Goal: Information Seeking & Learning: Learn about a topic

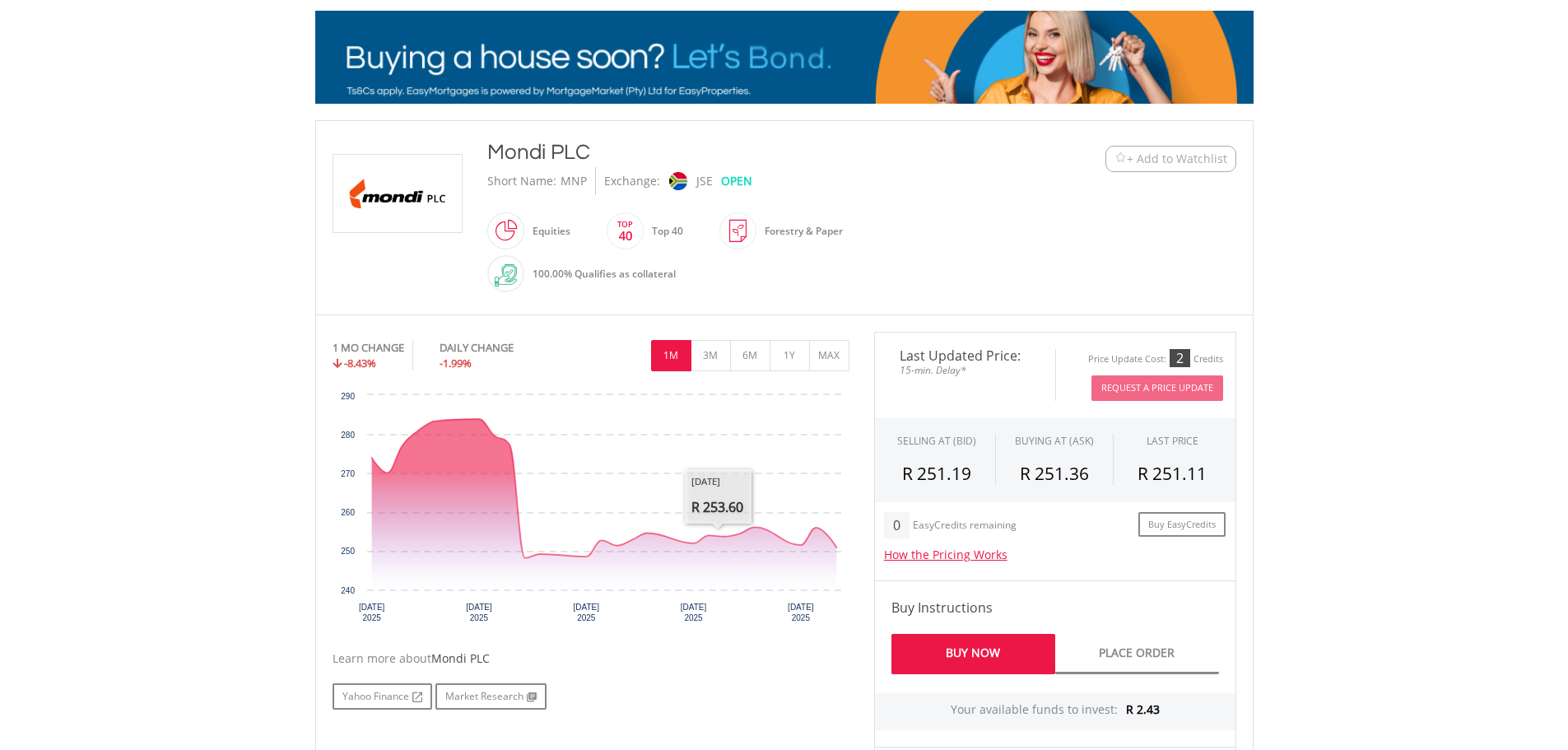
scroll to position [247, 0]
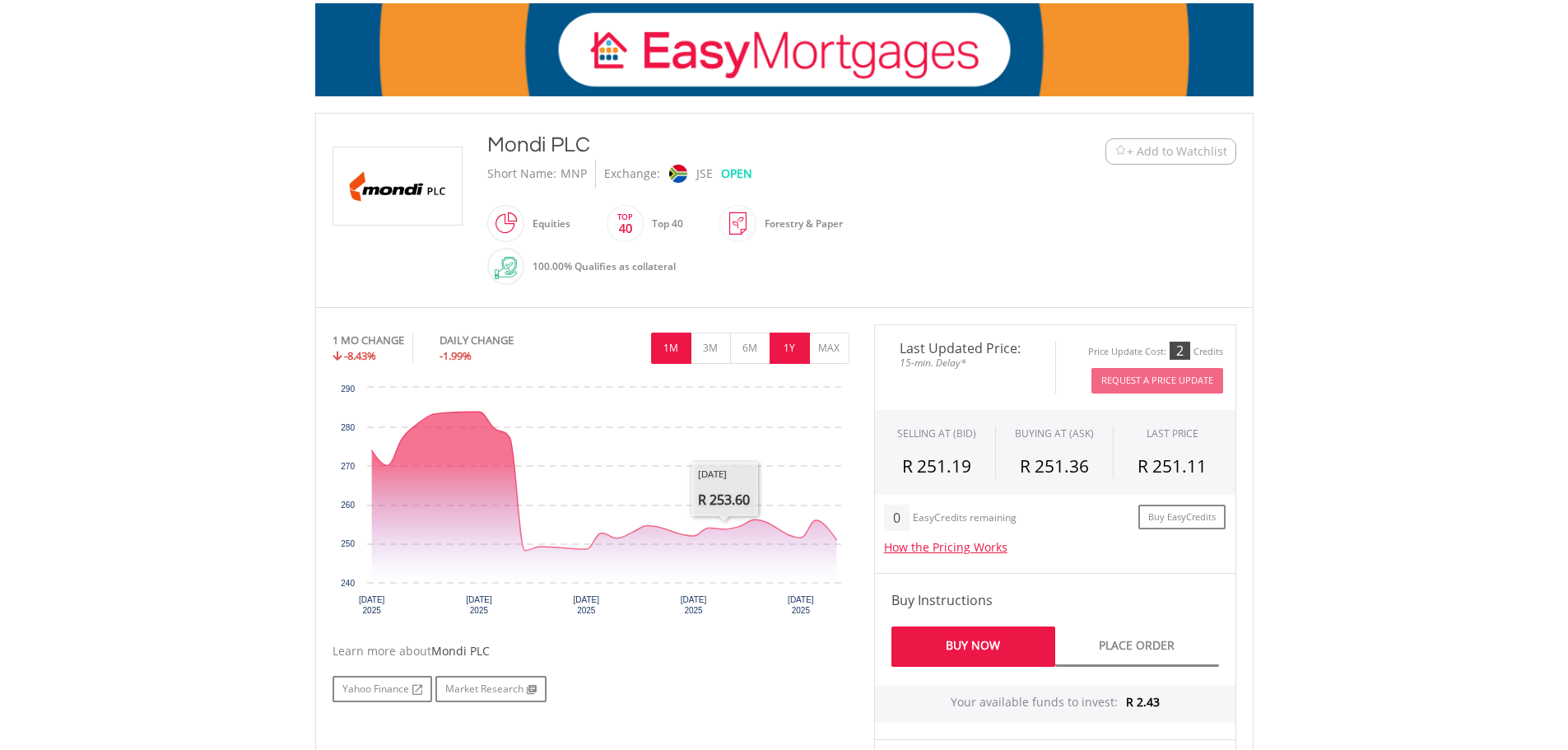
click at [789, 346] on button "1Y" at bounding box center [789, 348] width 41 height 31
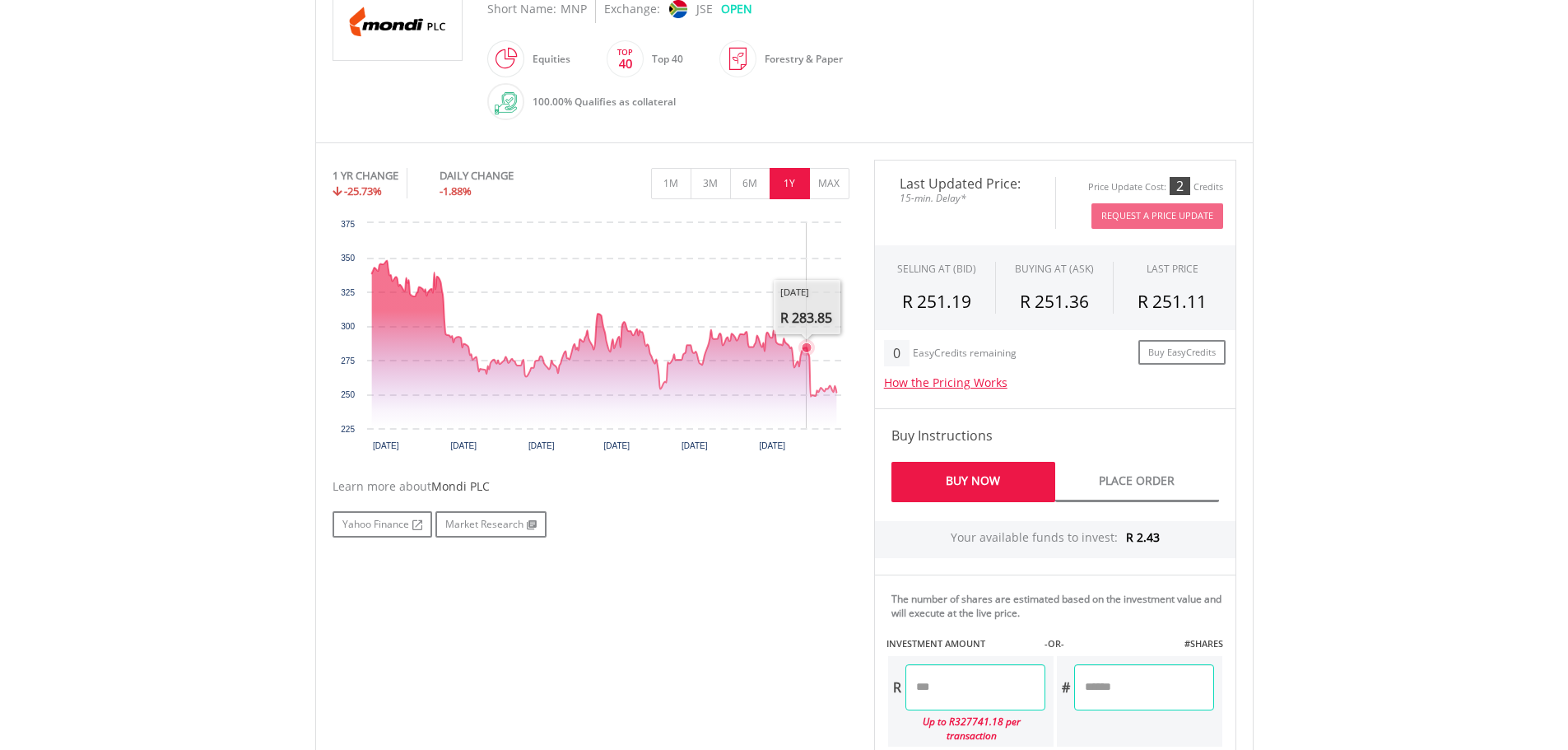
scroll to position [329, 0]
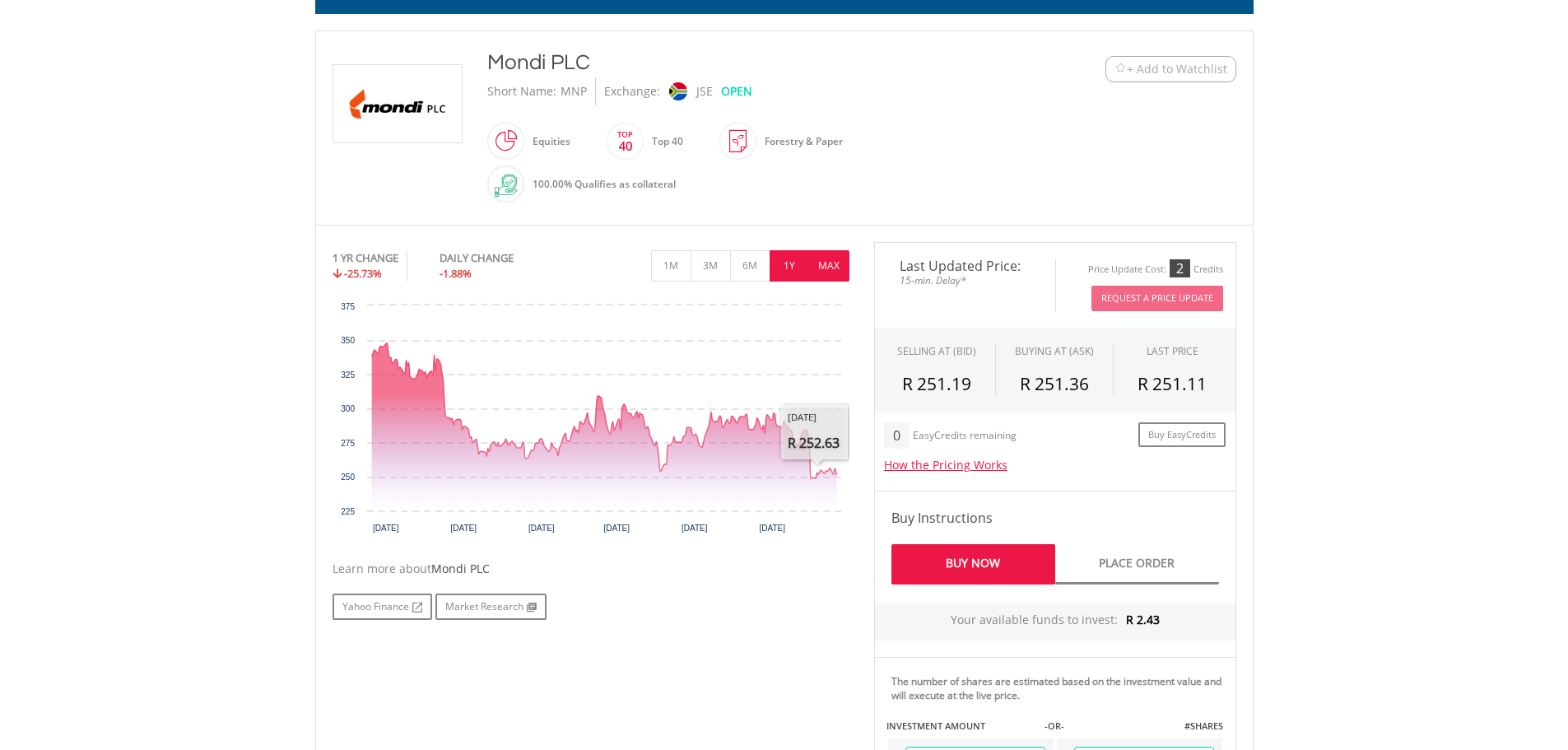
click at [830, 276] on button "MAX" at bounding box center [829, 265] width 41 height 31
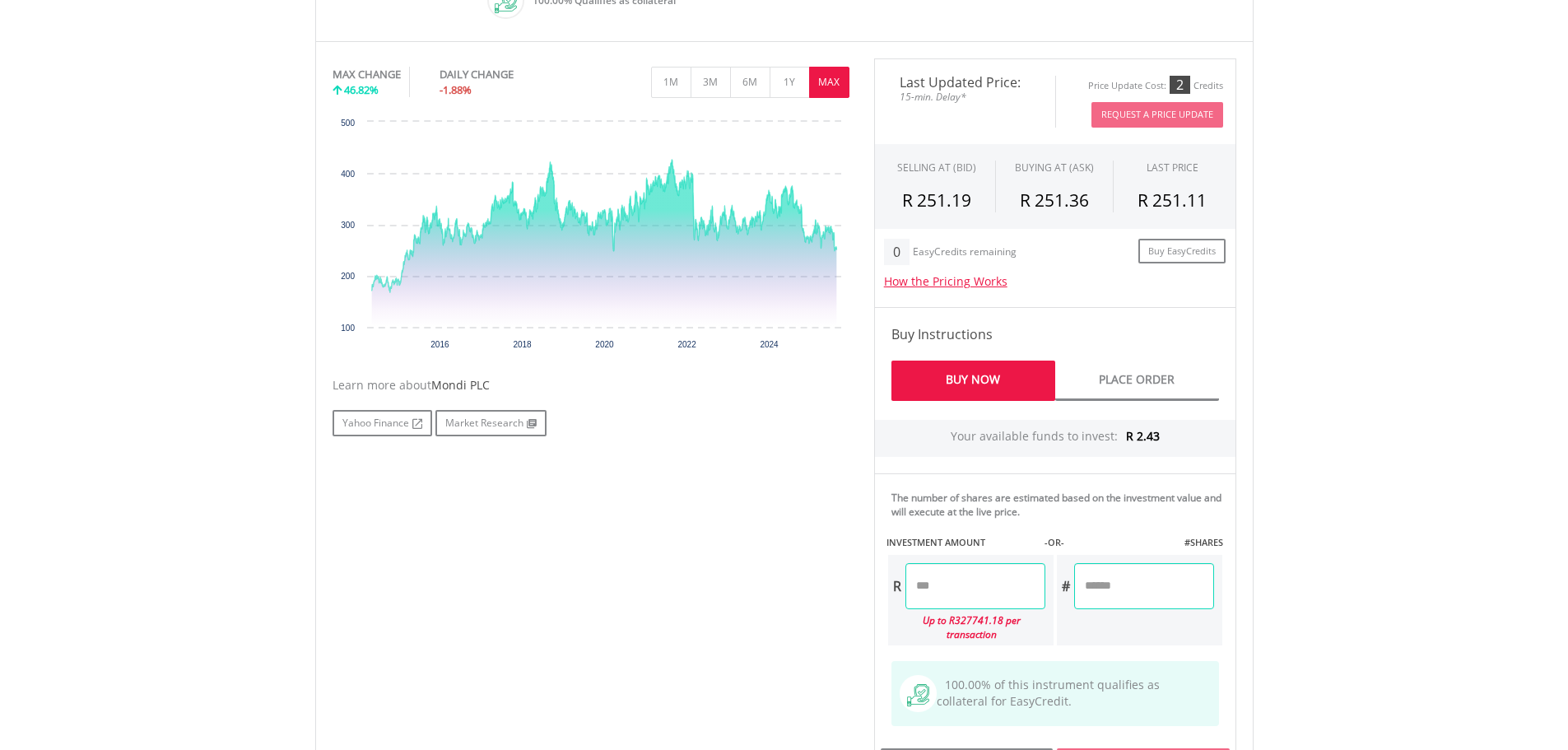
scroll to position [494, 0]
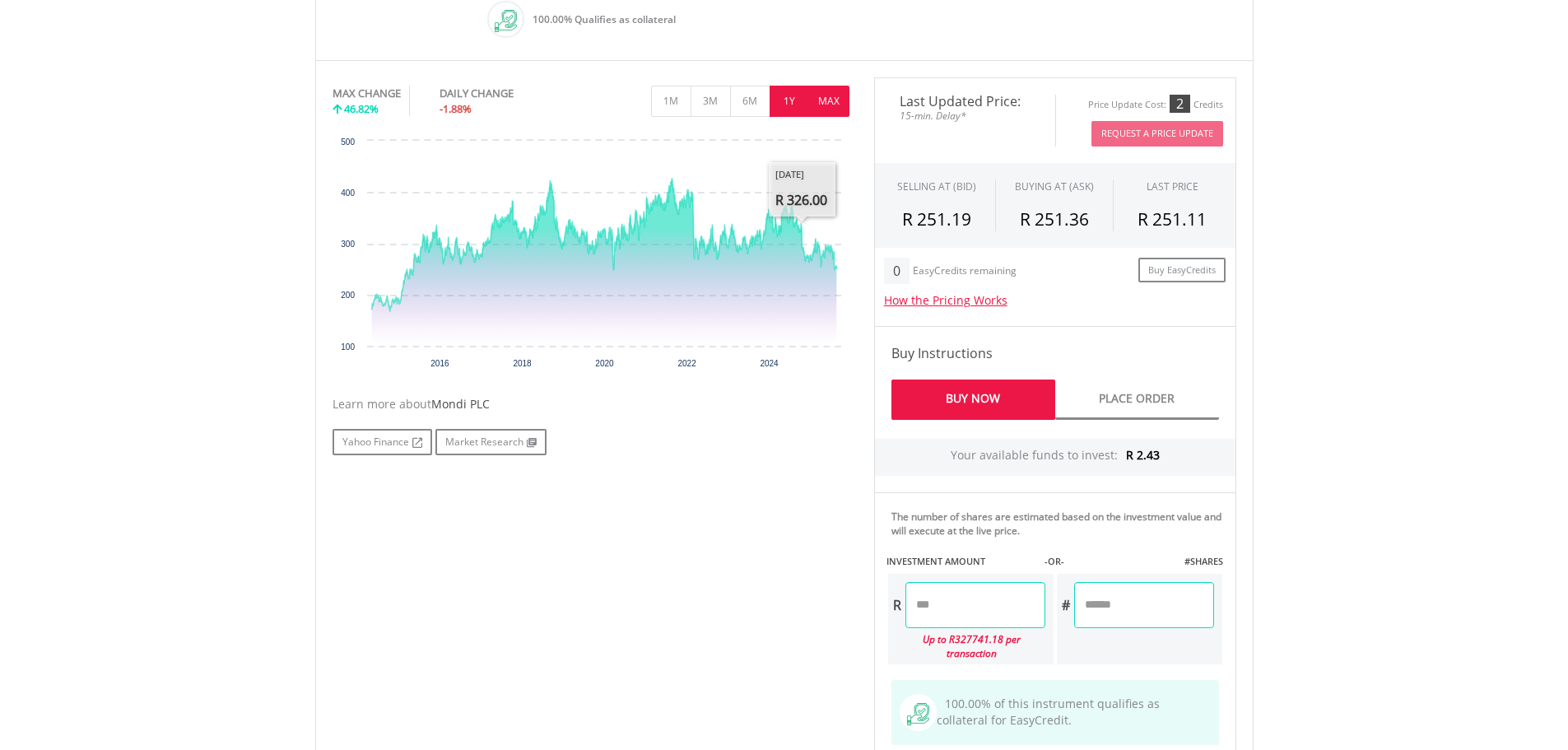
click at [785, 101] on button "1Y" at bounding box center [789, 101] width 41 height 31
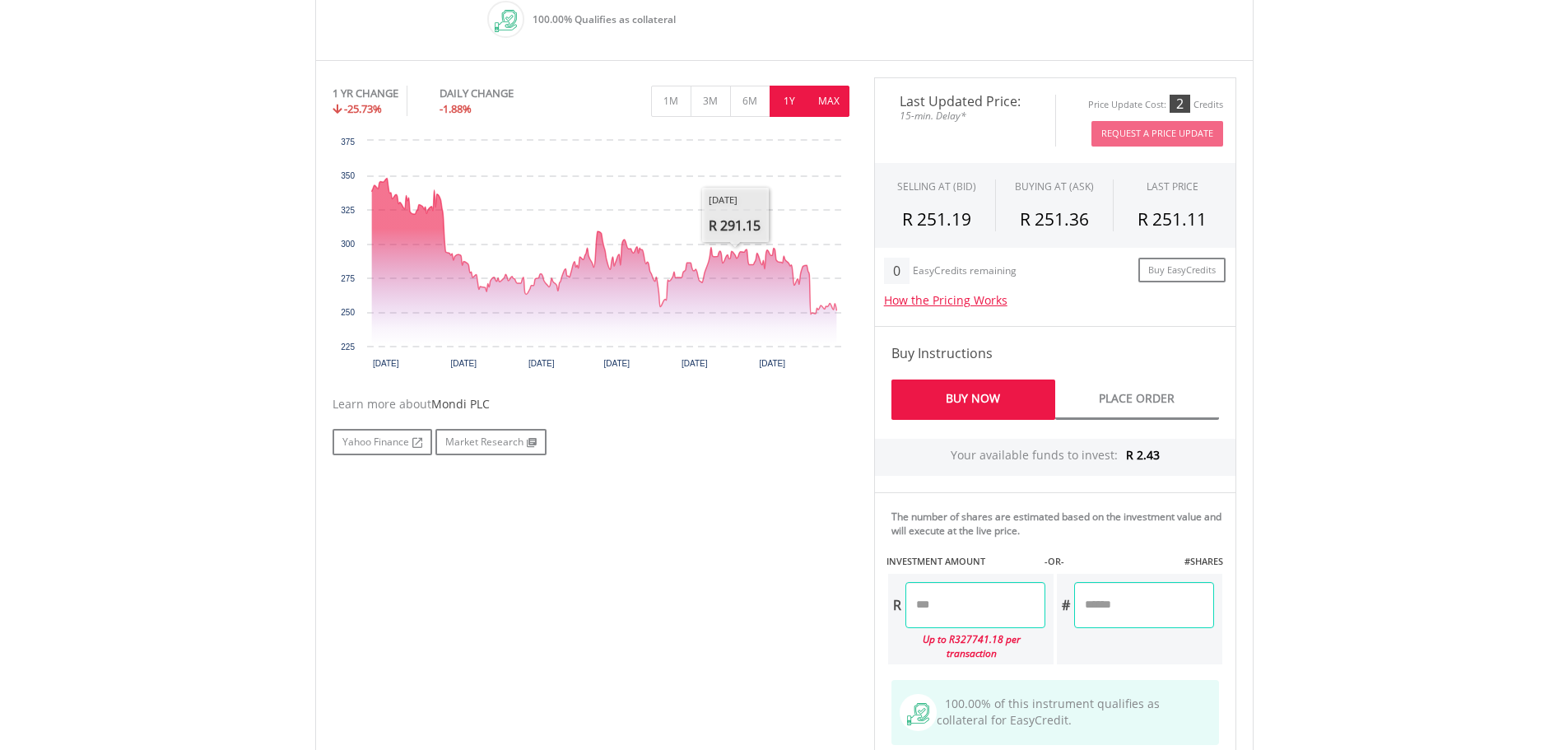
click at [824, 102] on button "MAX" at bounding box center [829, 101] width 41 height 31
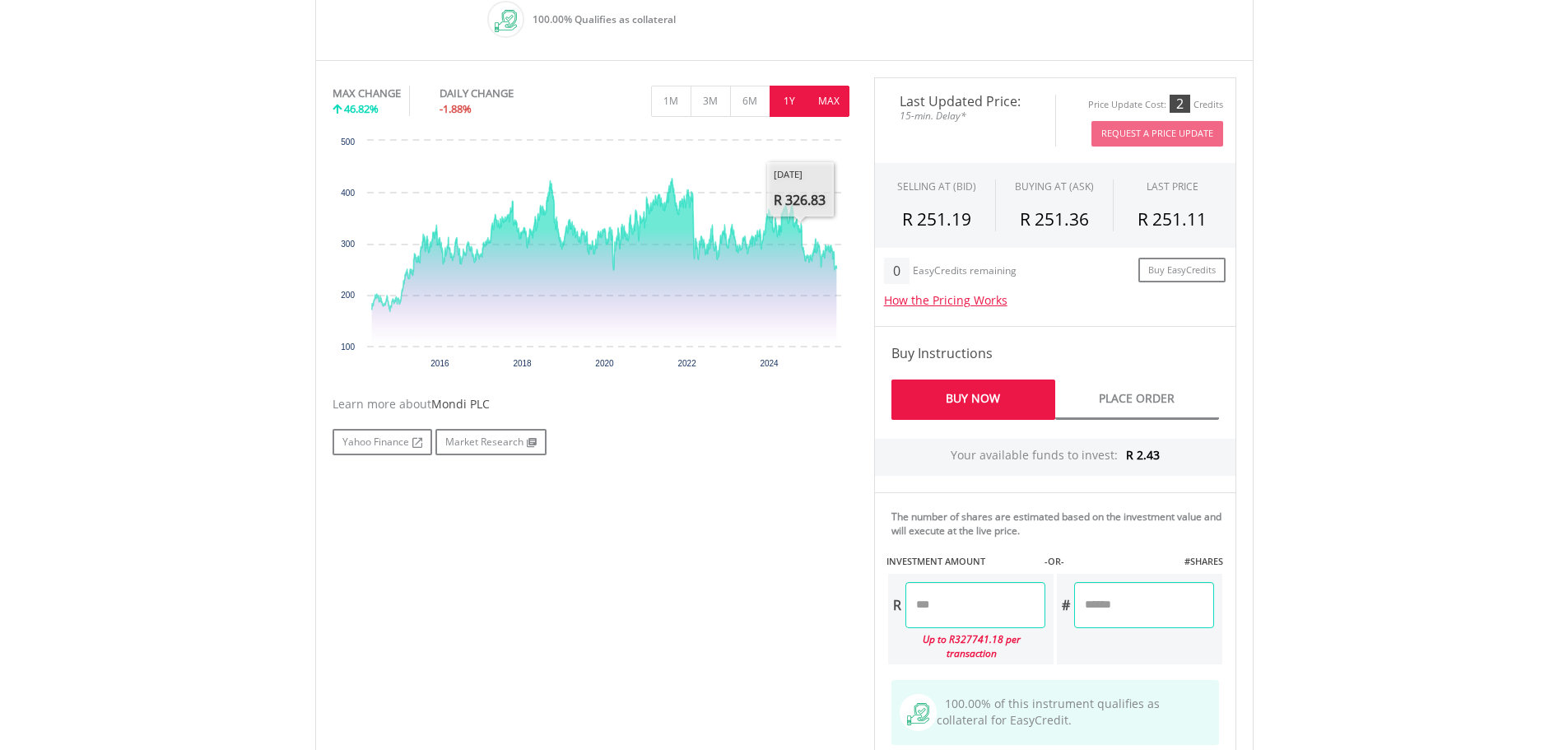
click at [779, 105] on button "1Y" at bounding box center [789, 101] width 41 height 31
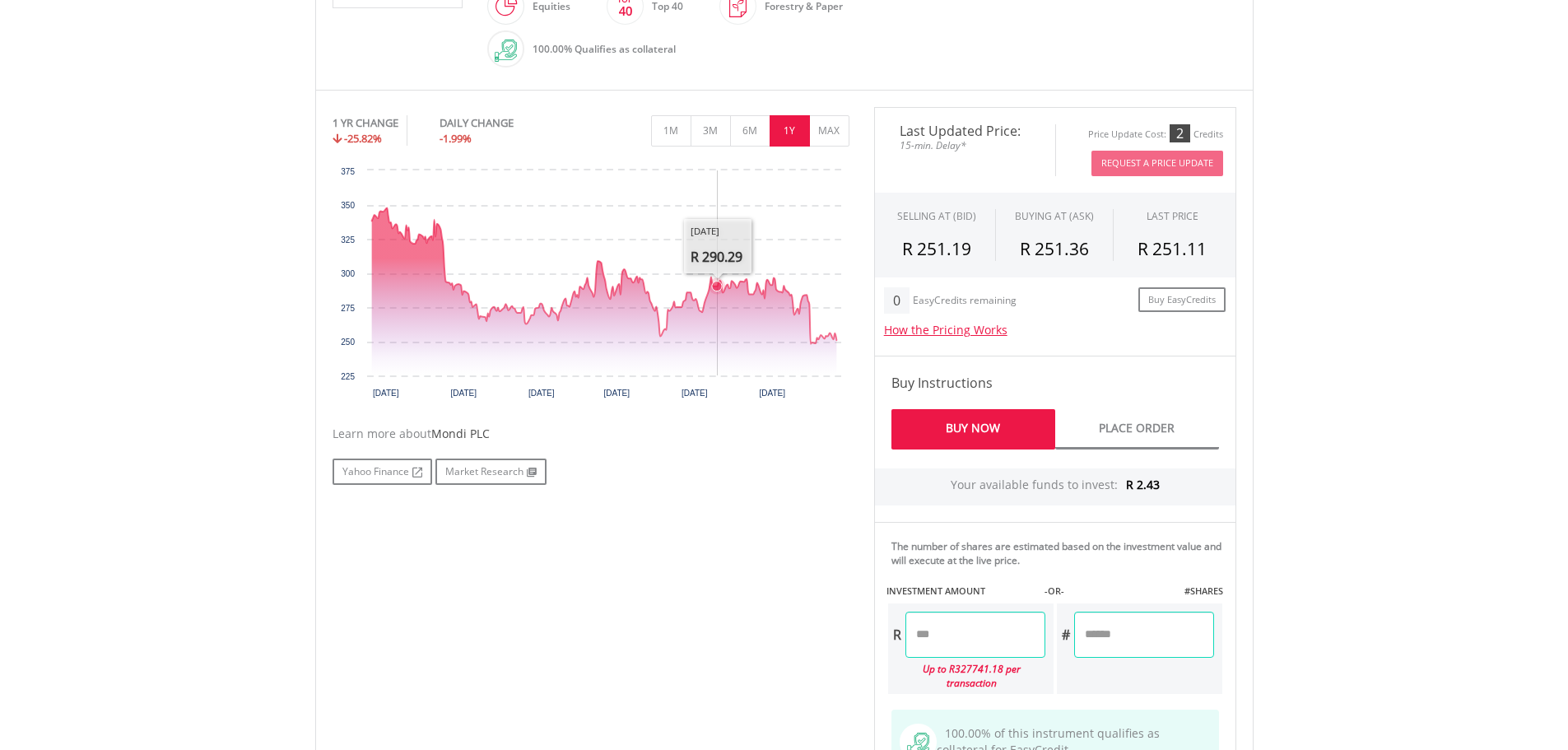
scroll to position [659, 0]
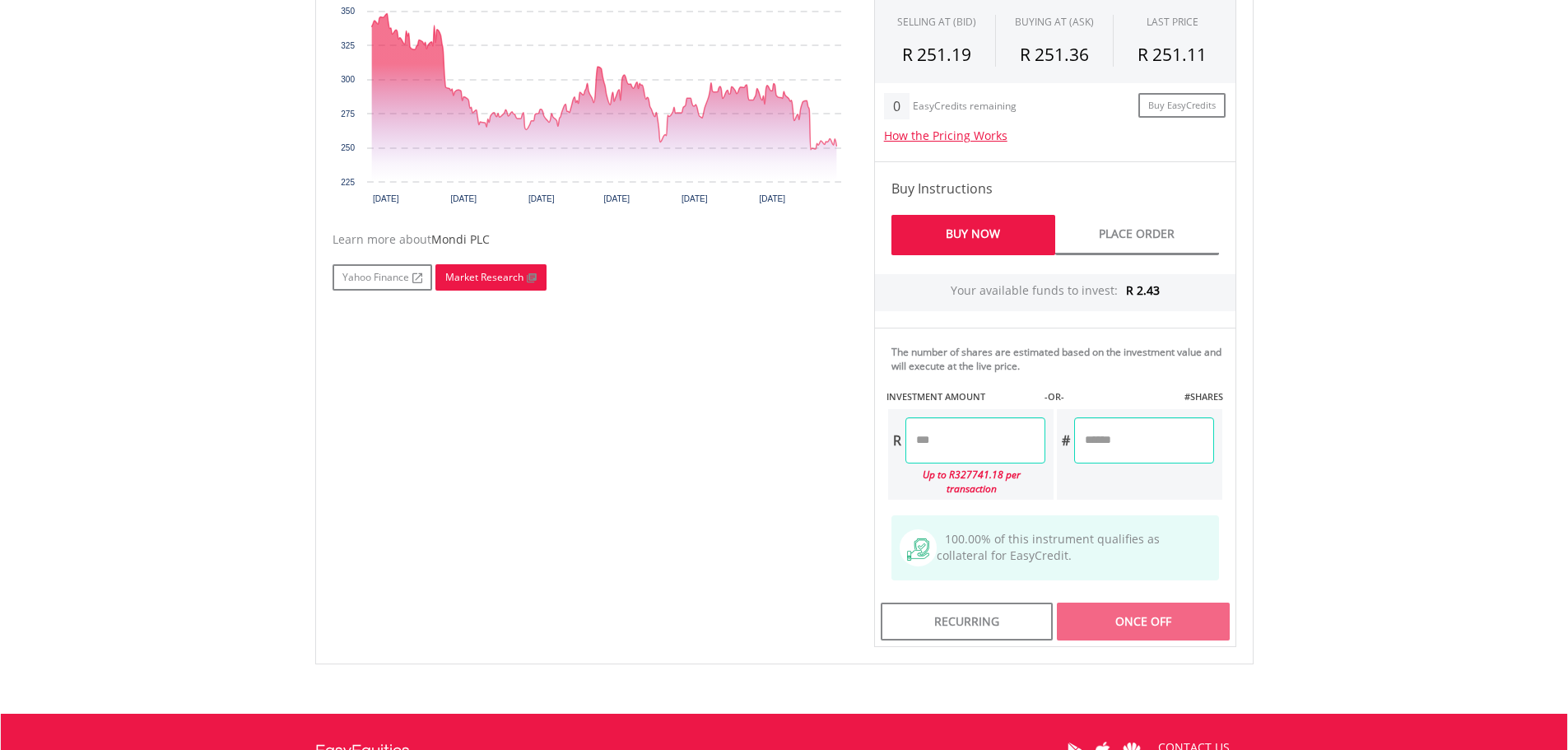
click at [505, 280] on link "Market Research" at bounding box center [491, 277] width 111 height 26
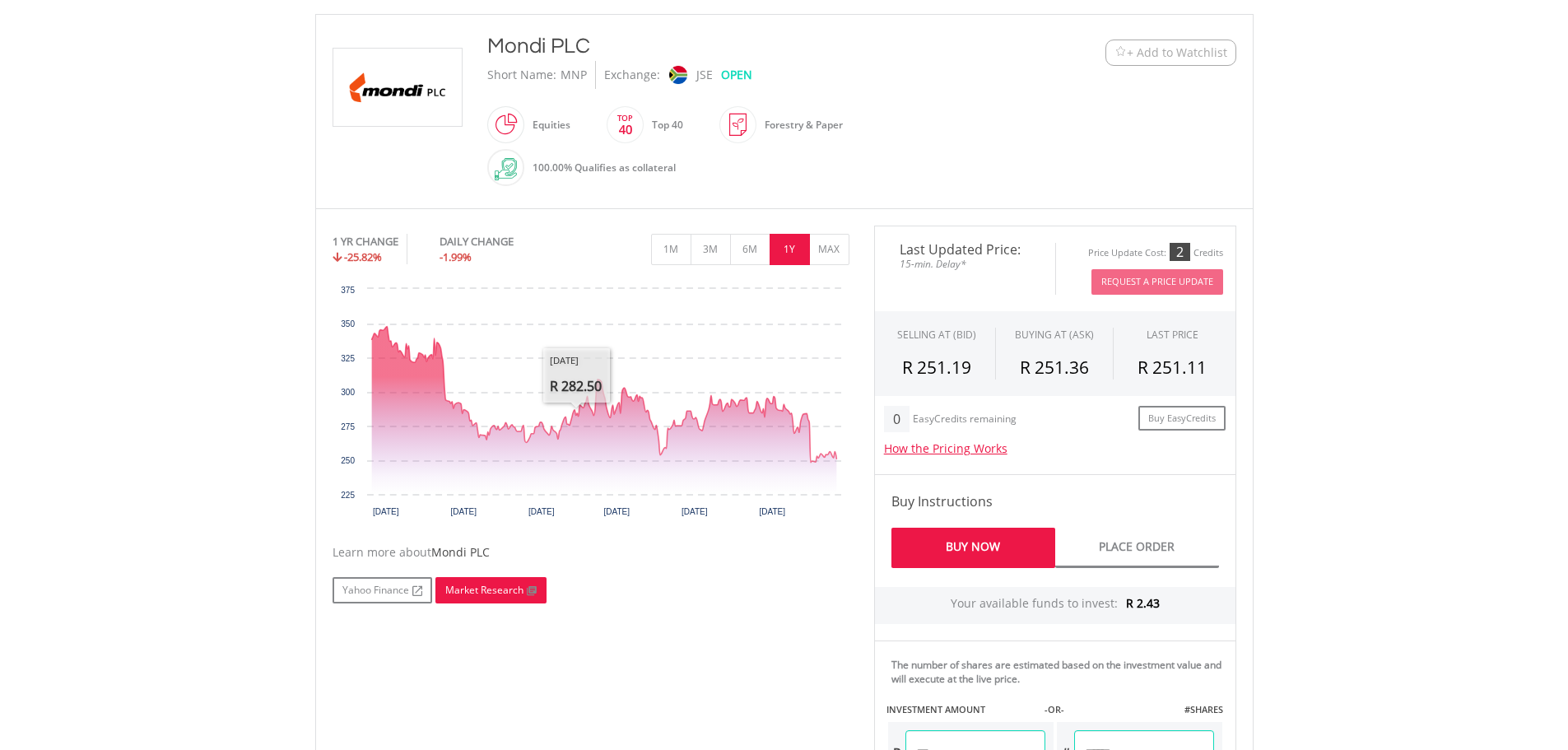
scroll to position [247, 0]
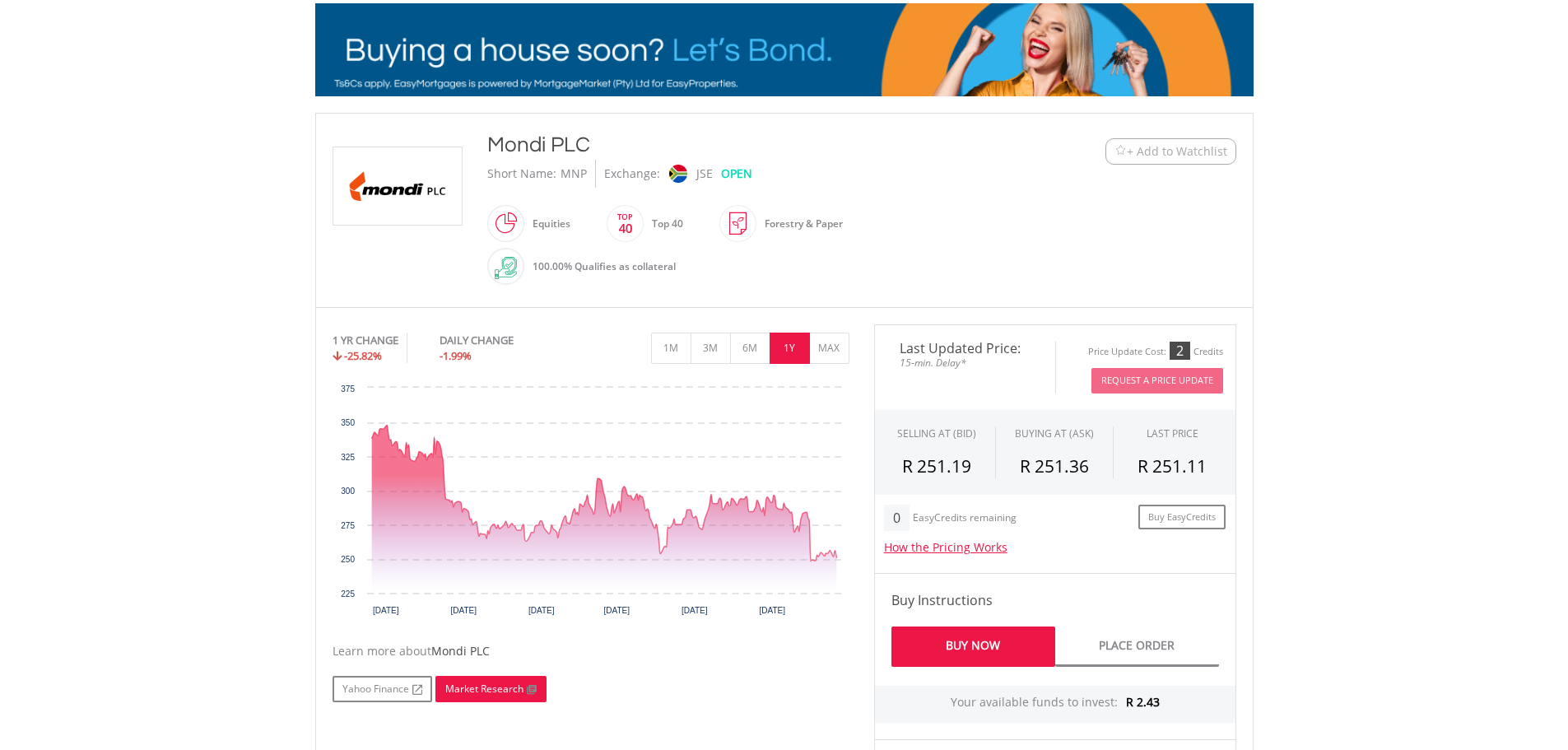
click at [497, 688] on link "Market Research" at bounding box center [491, 688] width 111 height 26
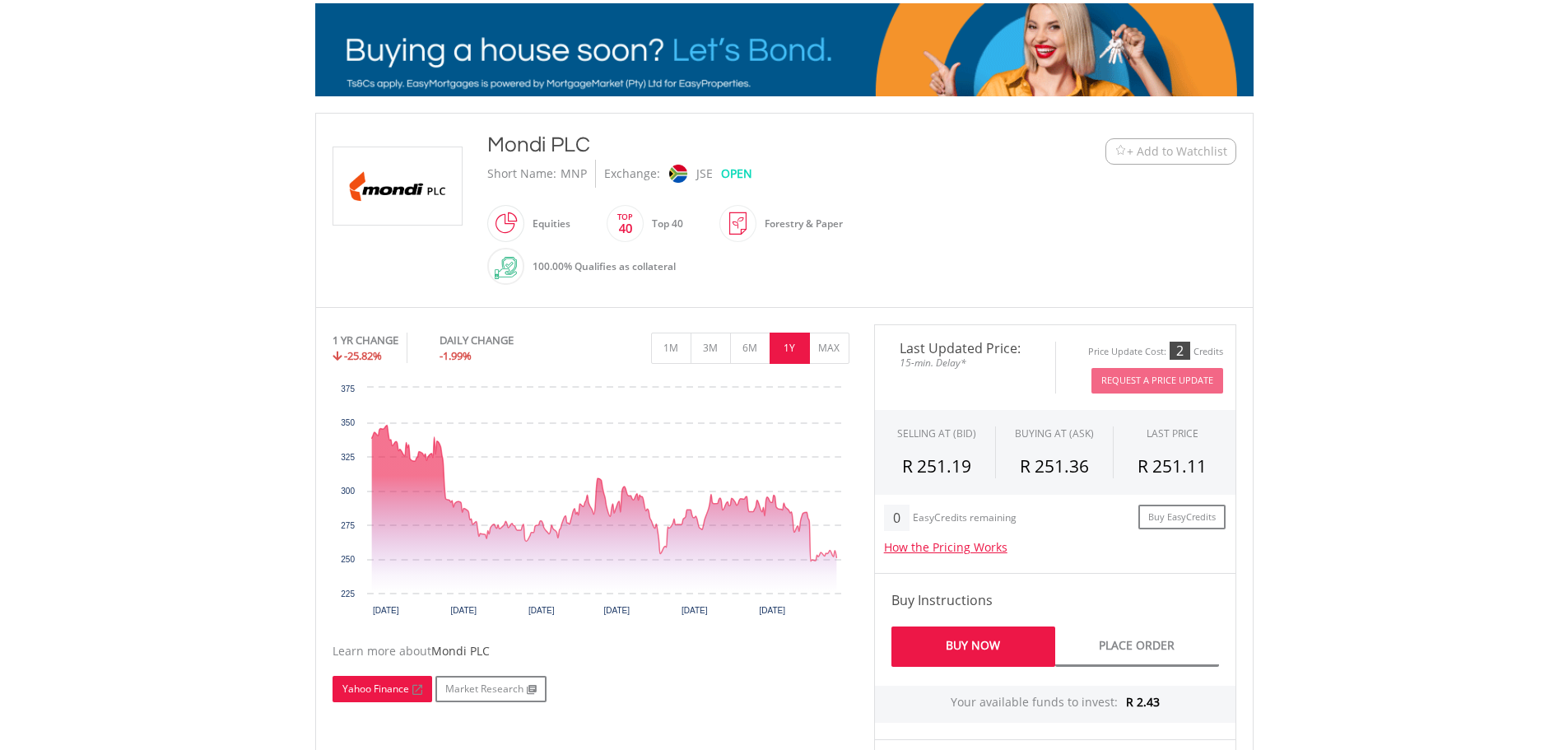
click at [391, 690] on link "Yahoo Finance" at bounding box center [383, 688] width 100 height 26
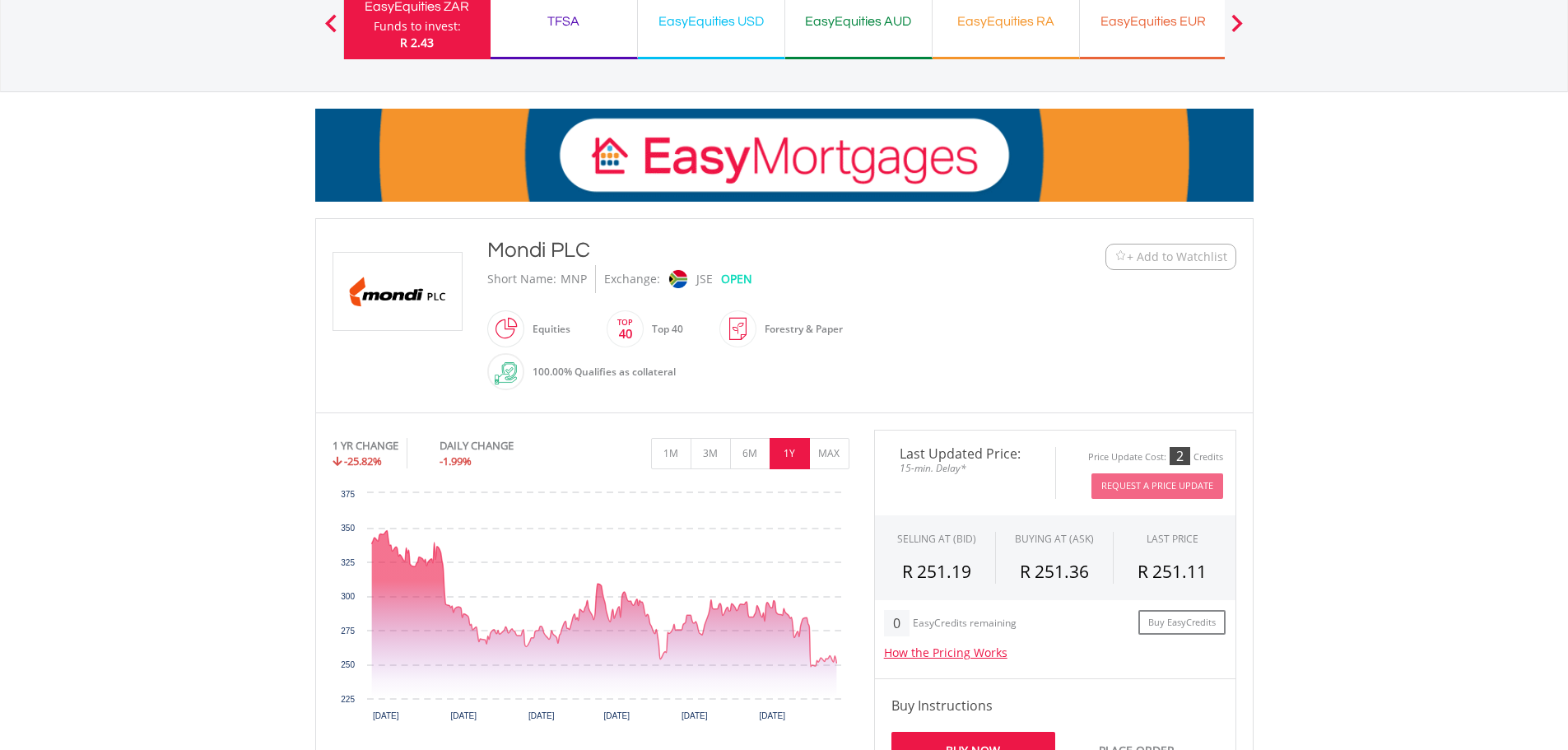
scroll to position [0, 0]
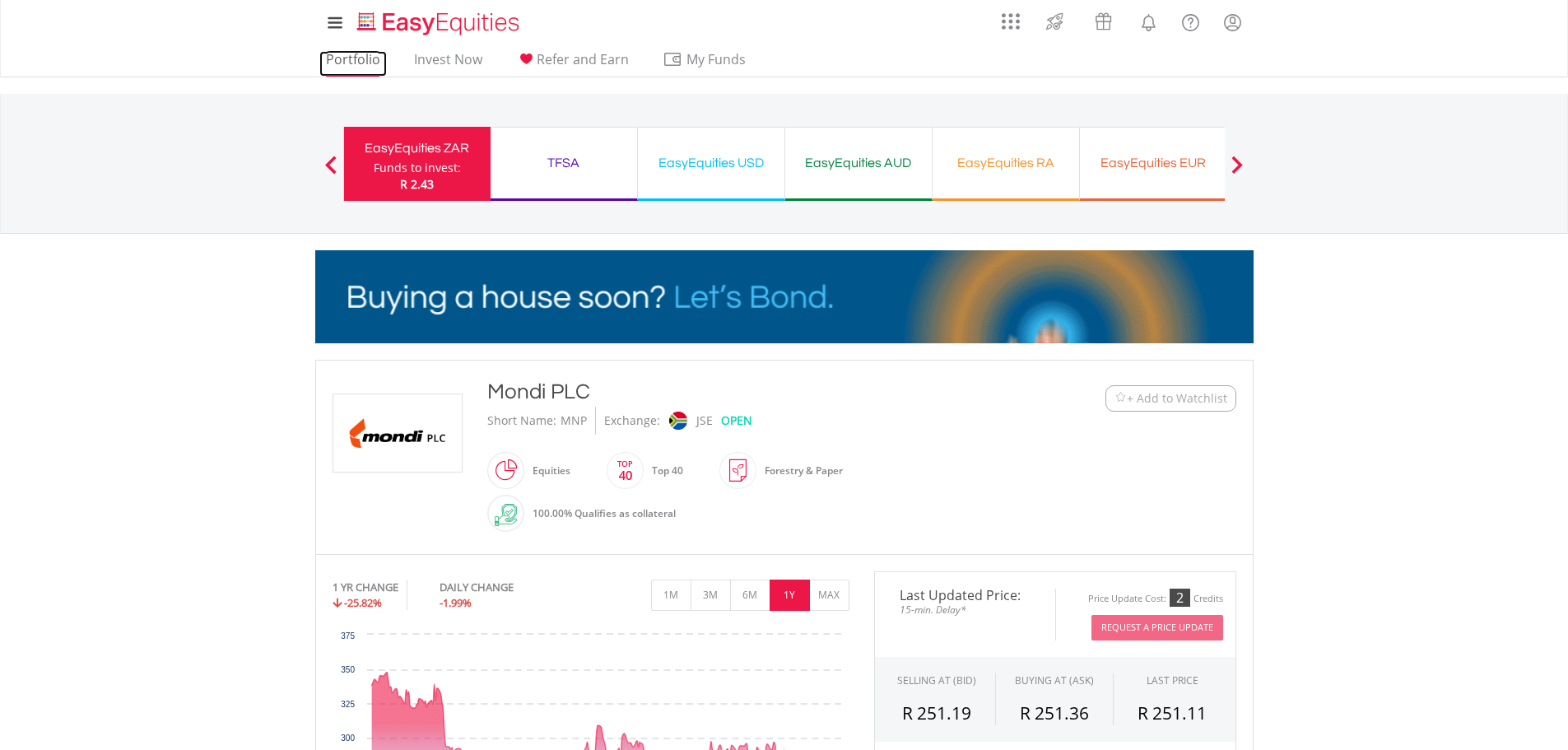
click at [362, 63] on link "Portfolio" at bounding box center [353, 63] width 68 height 25
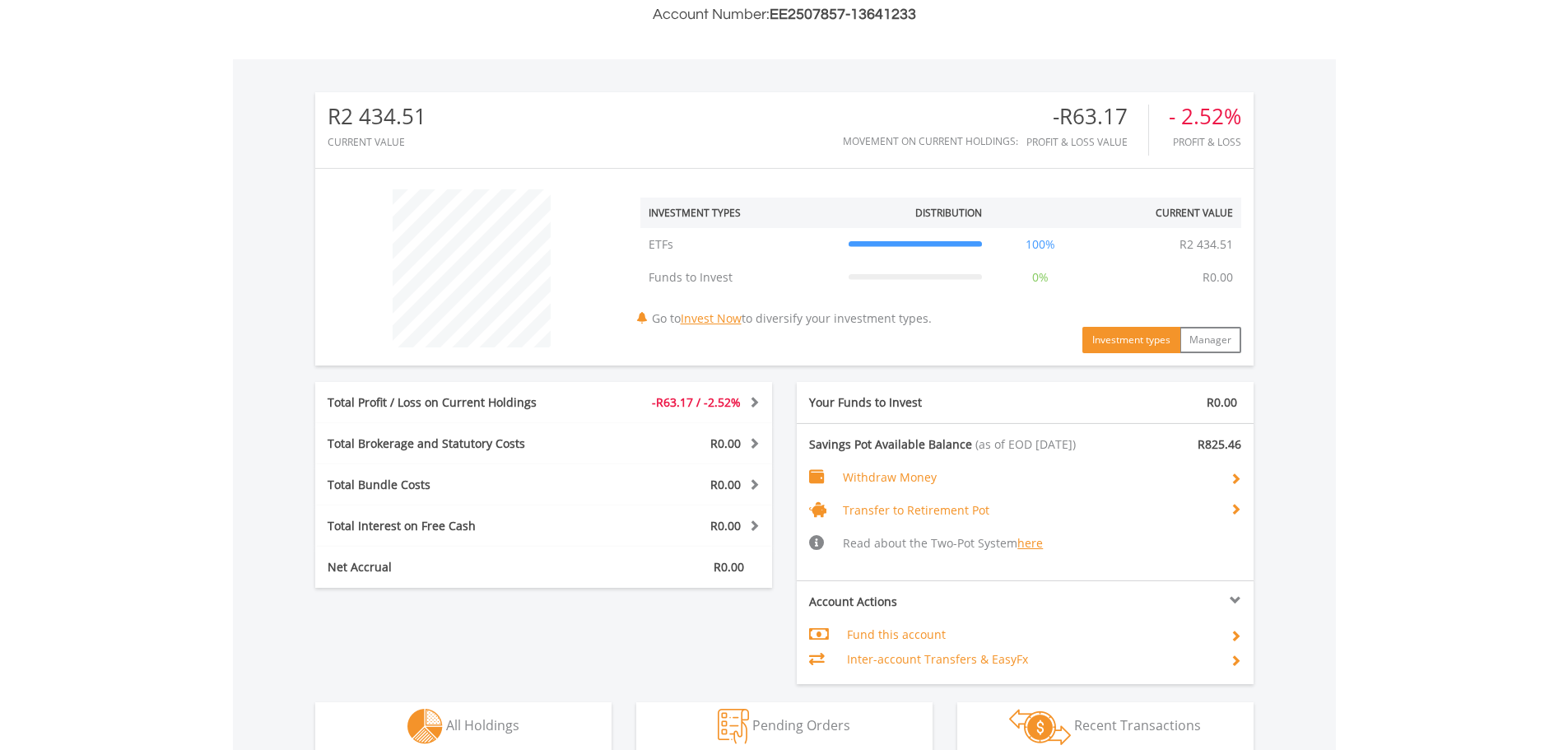
scroll to position [158, 312]
